Goal: Check status: Check status

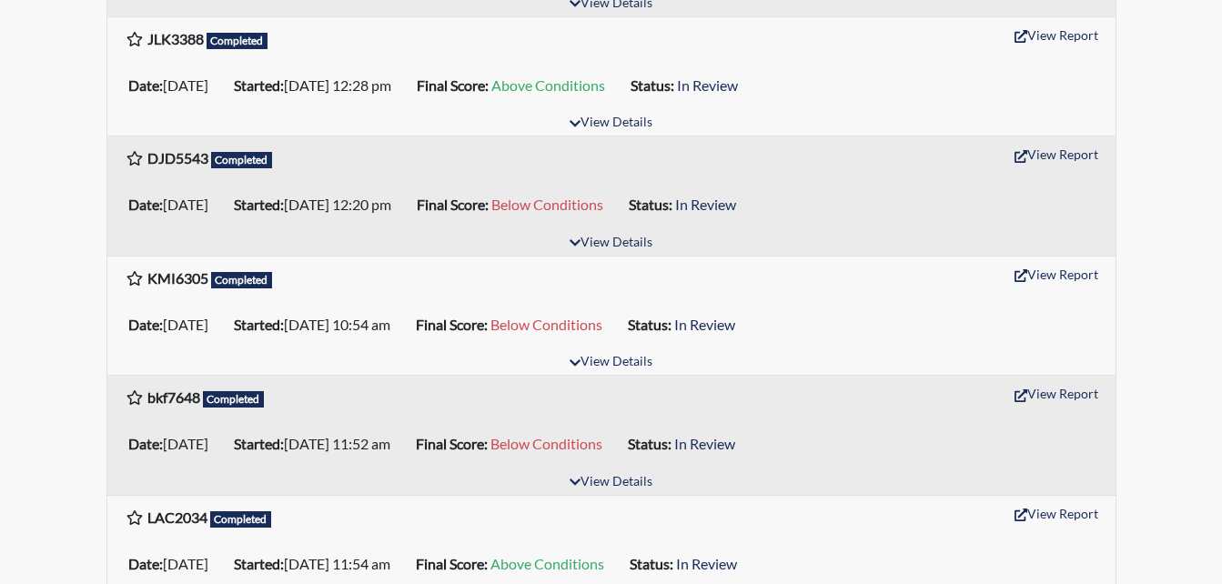
scroll to position [1831, 0]
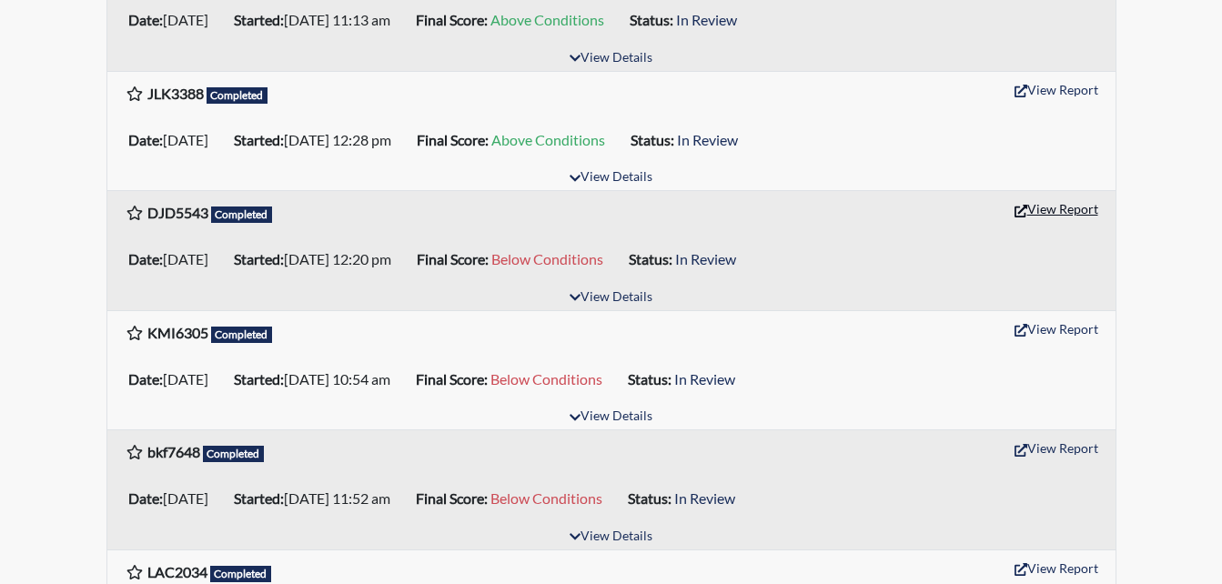
click at [1064, 210] on button "View Report" at bounding box center [1056, 209] width 100 height 28
click at [1018, 207] on icon "button" at bounding box center [1020, 211] width 13 height 13
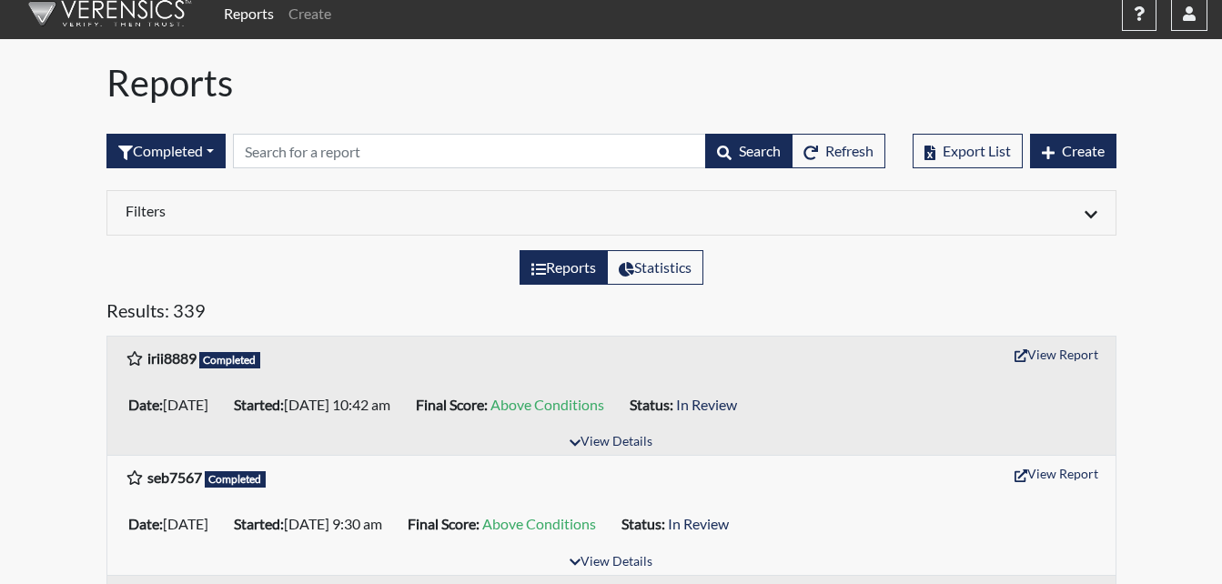
scroll to position [0, 0]
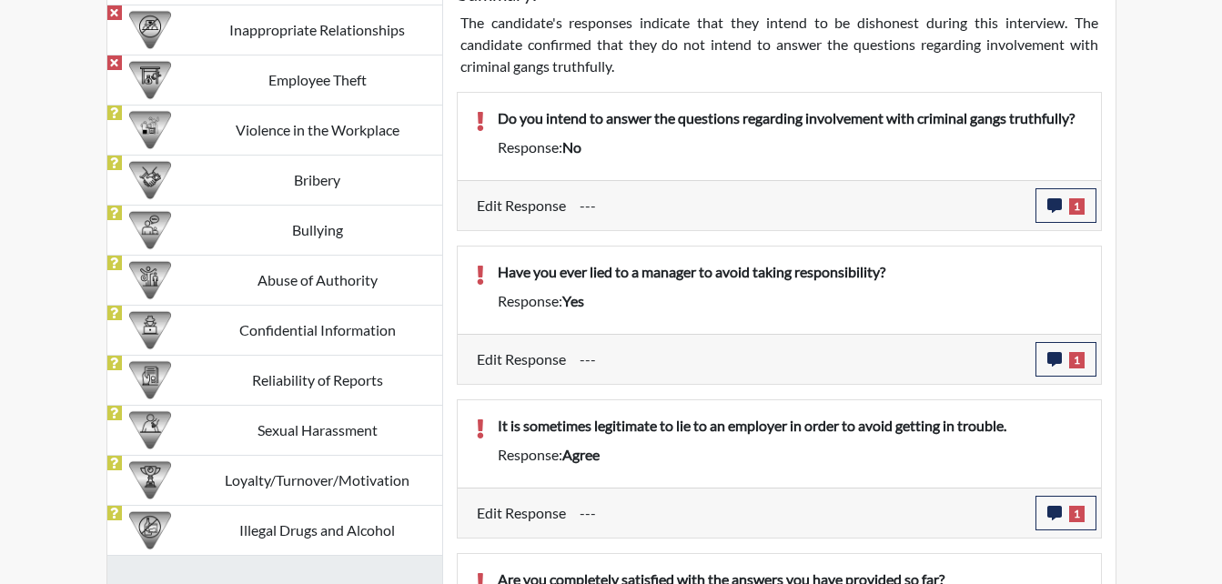
scroll to position [1274, 0]
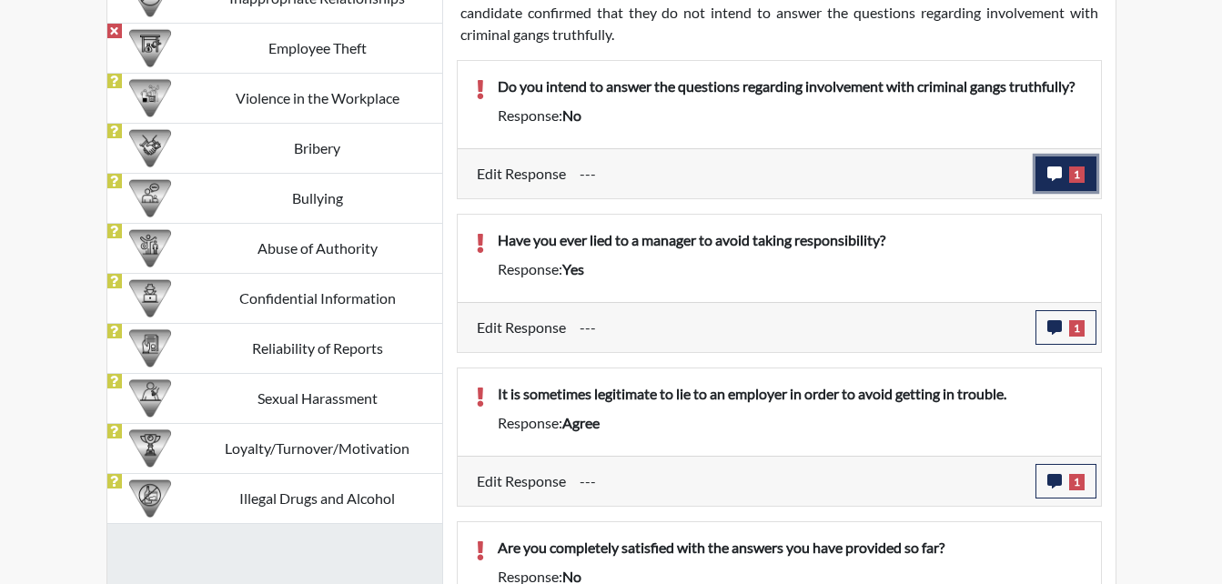
click at [1057, 175] on icon "button" at bounding box center [1054, 173] width 15 height 15
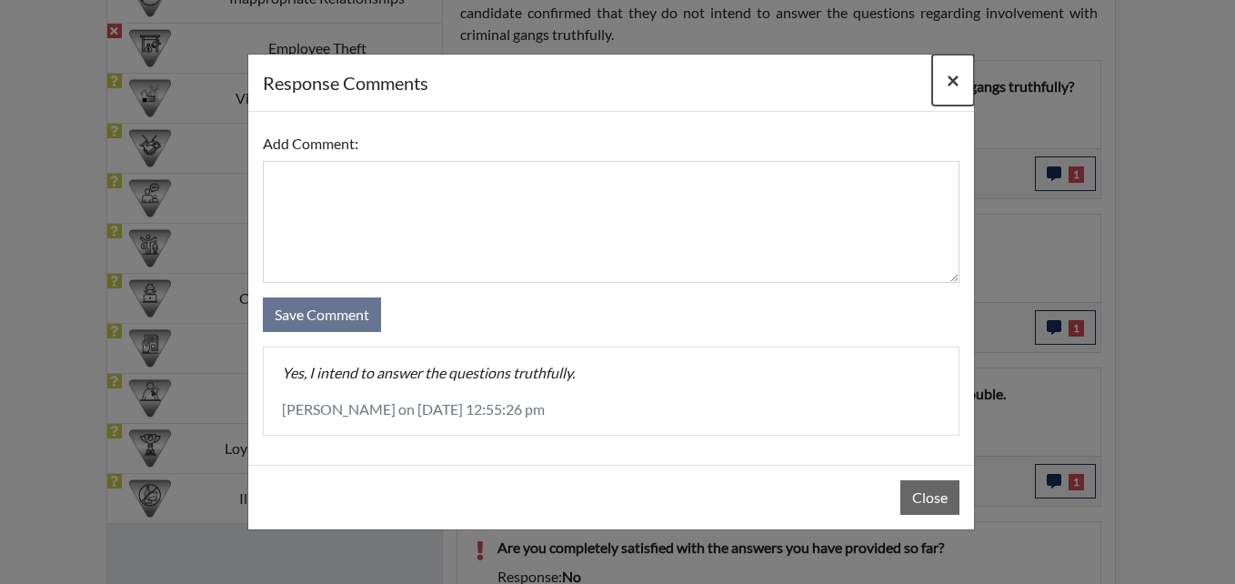
click at [951, 73] on span "×" at bounding box center [953, 79] width 13 height 26
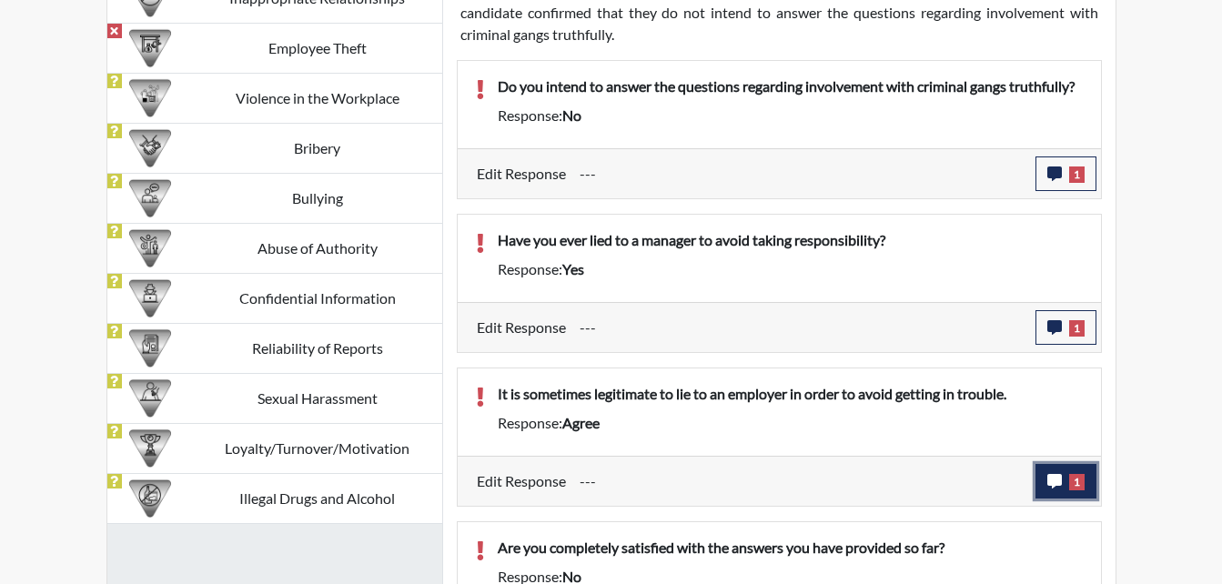
click at [1053, 478] on icon "button" at bounding box center [1054, 481] width 15 height 15
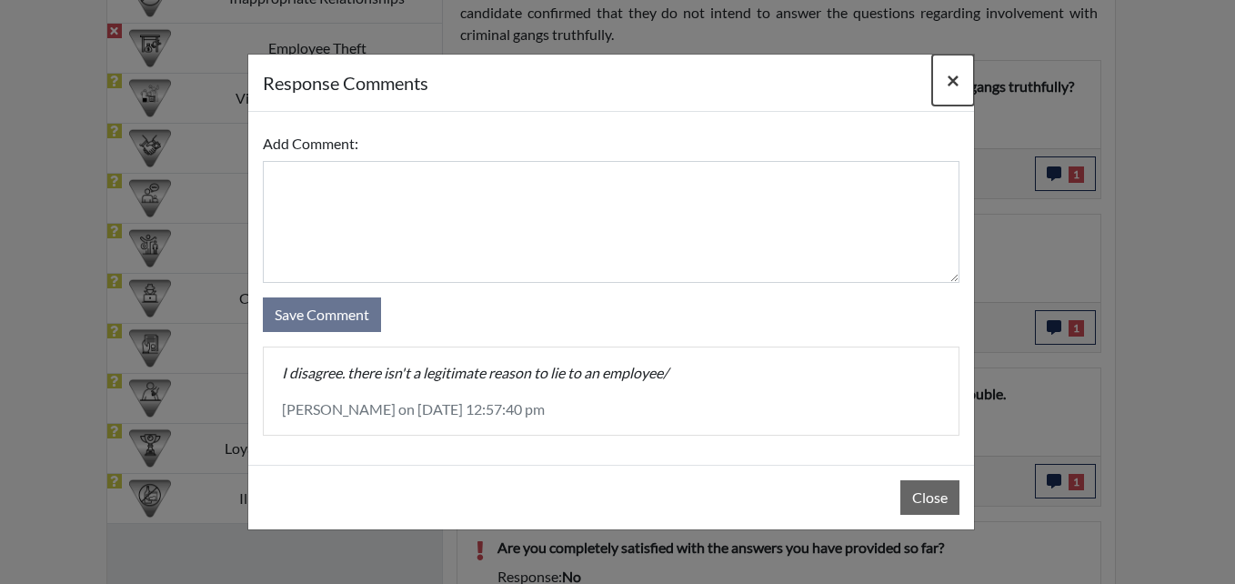
click at [957, 70] on span "×" at bounding box center [953, 79] width 13 height 26
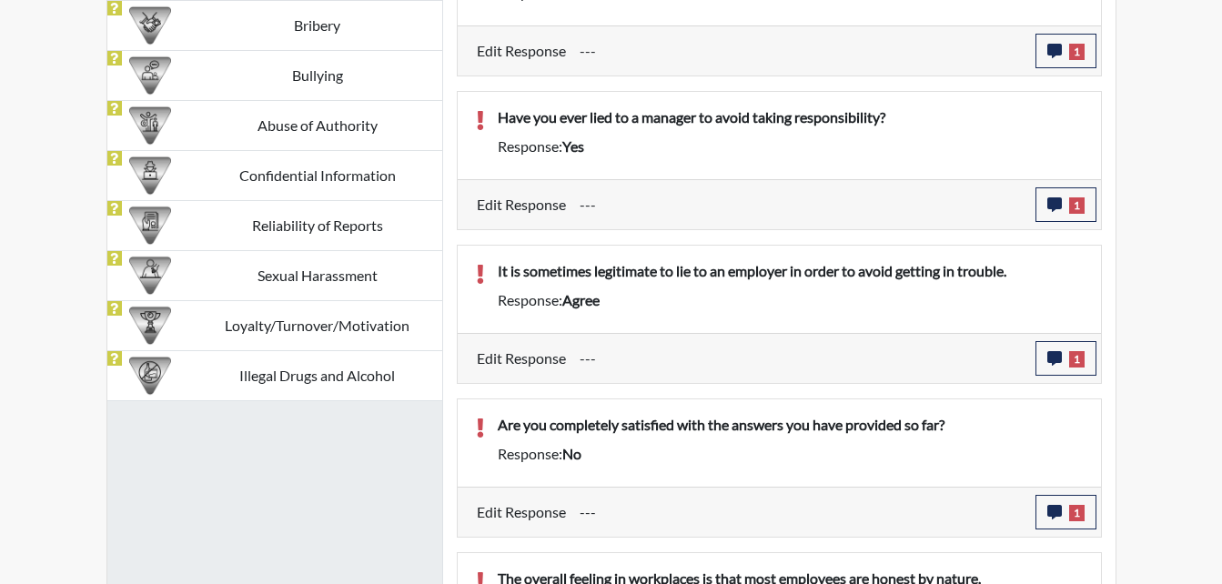
scroll to position [1365, 0]
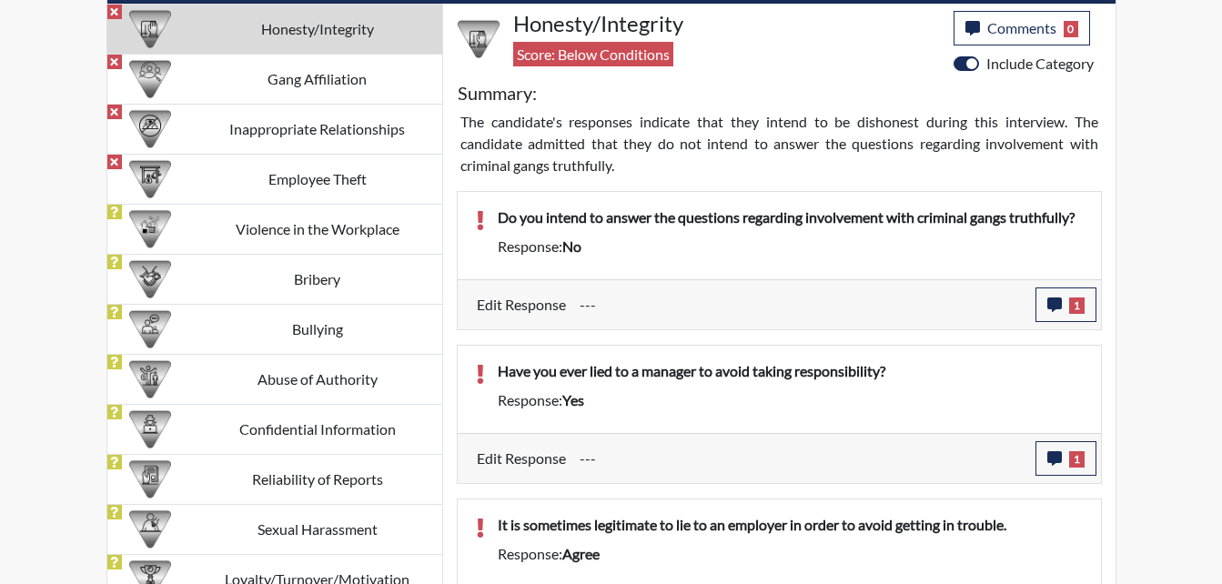
scroll to position [1183, 0]
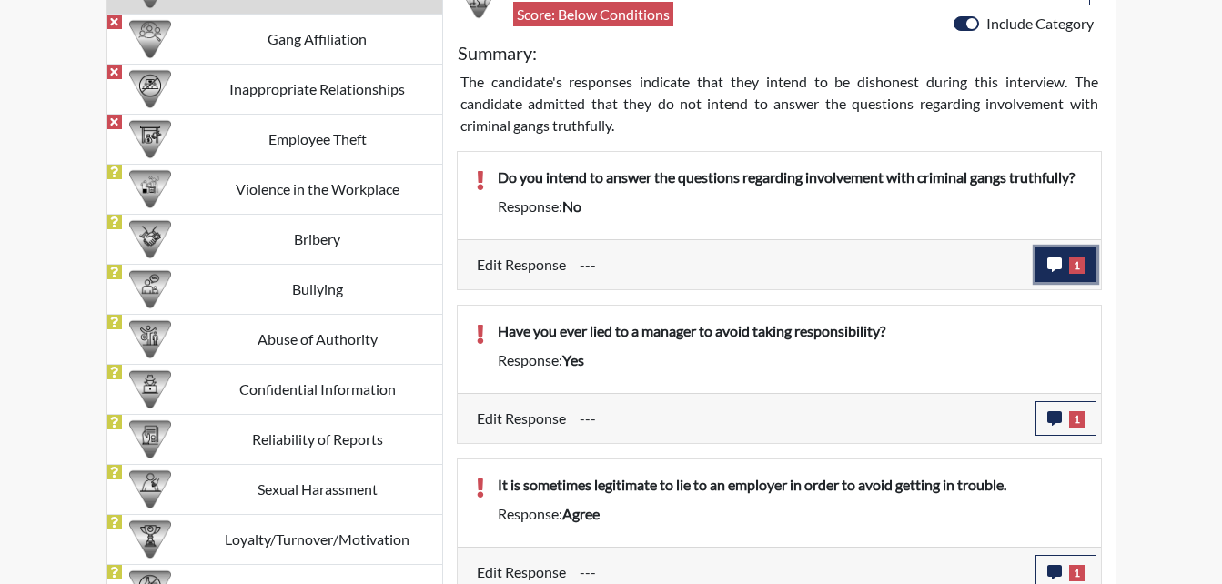
click at [1054, 265] on icon "button" at bounding box center [1054, 264] width 15 height 15
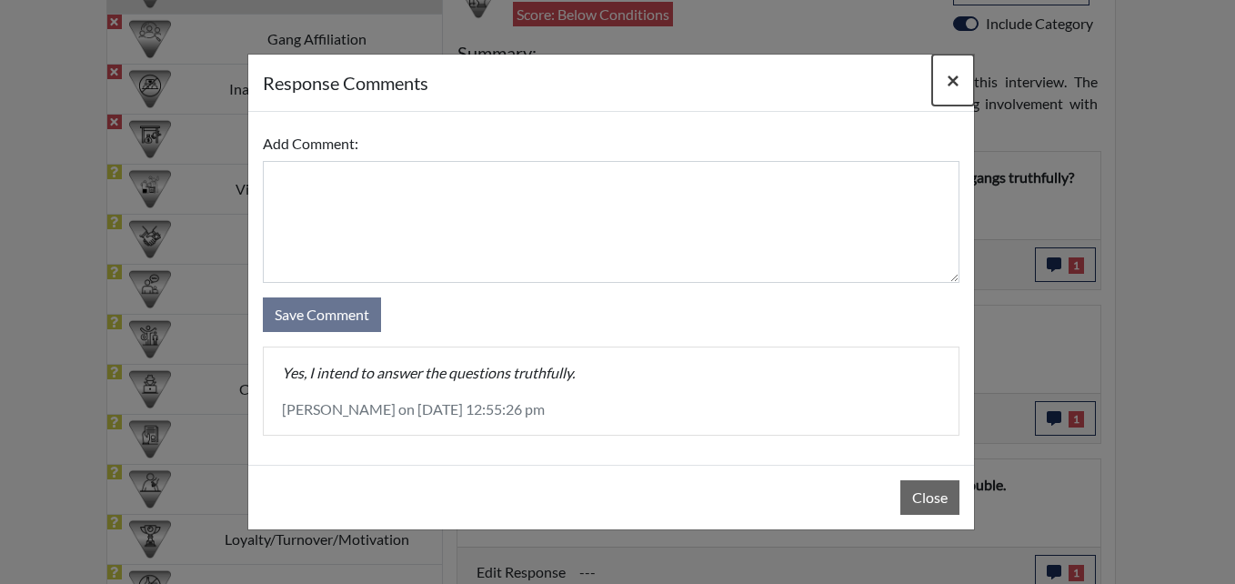
click at [956, 78] on span "×" at bounding box center [953, 79] width 13 height 26
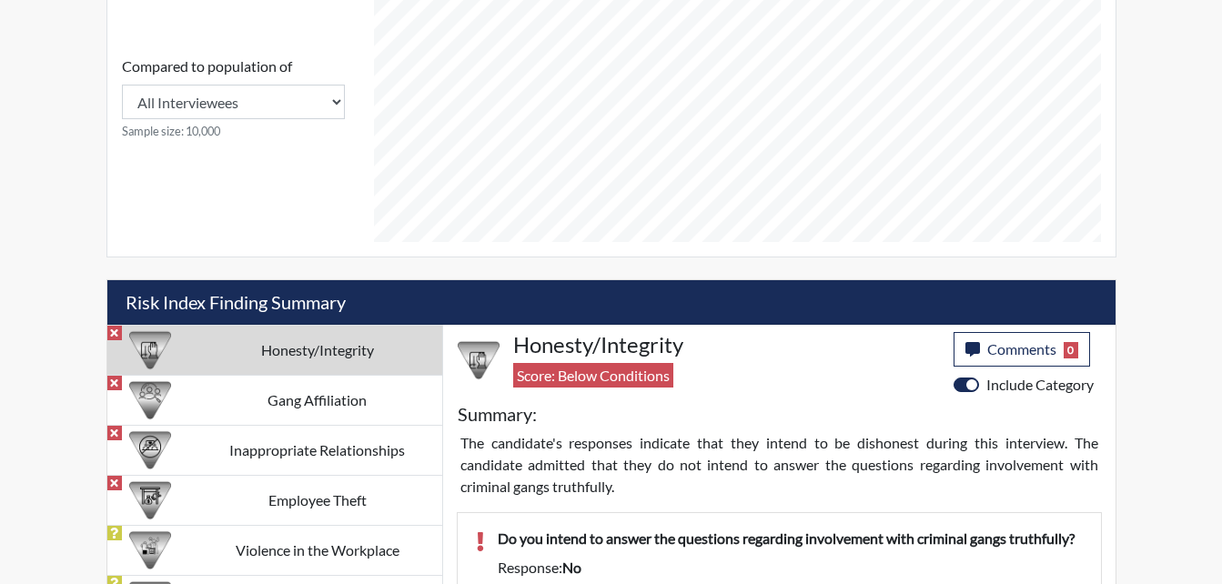
scroll to position [819, 0]
